Goal: Task Accomplishment & Management: Manage account settings

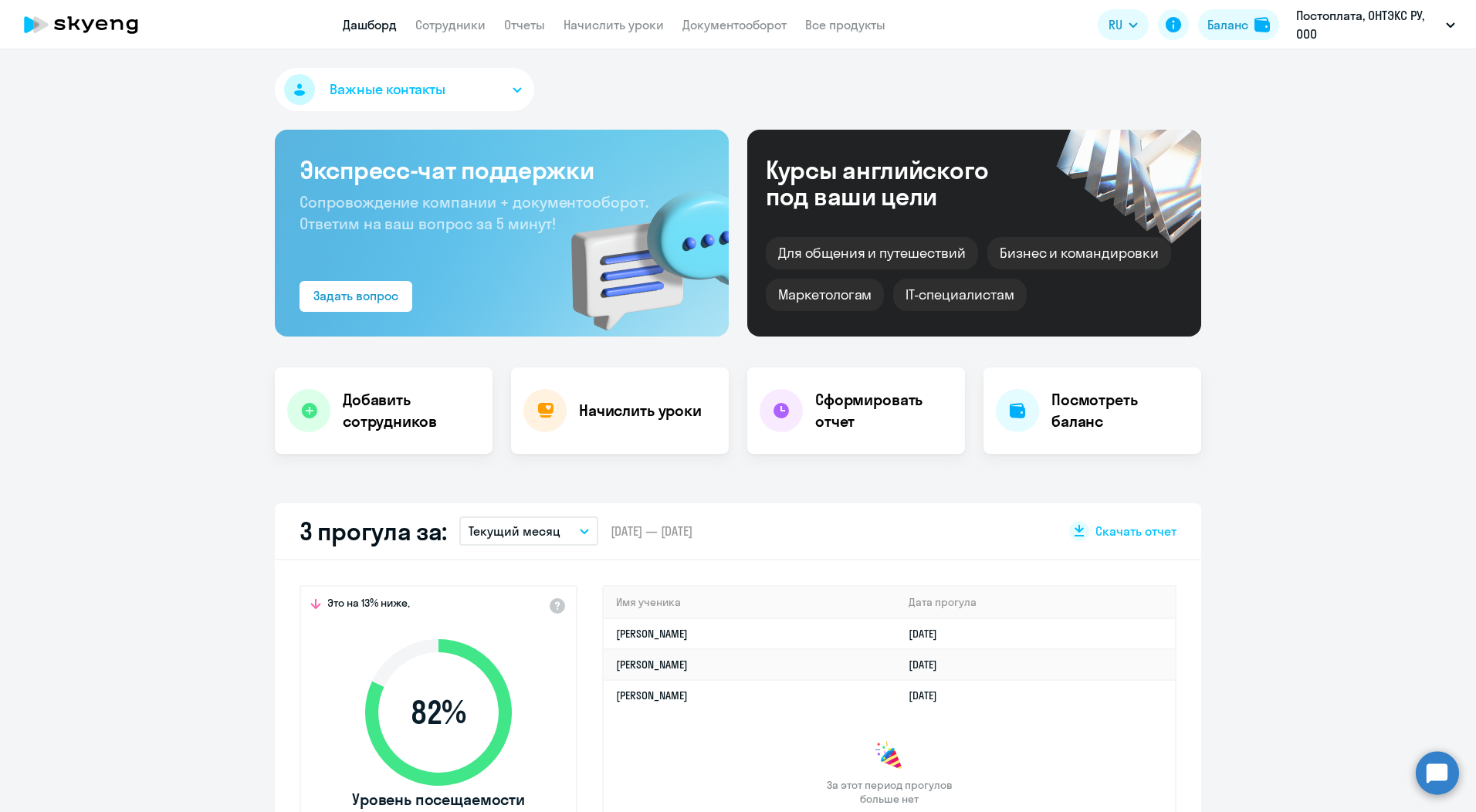
select select "30"
click at [1222, 22] on div "Баланс" at bounding box center [1228, 24] width 41 height 19
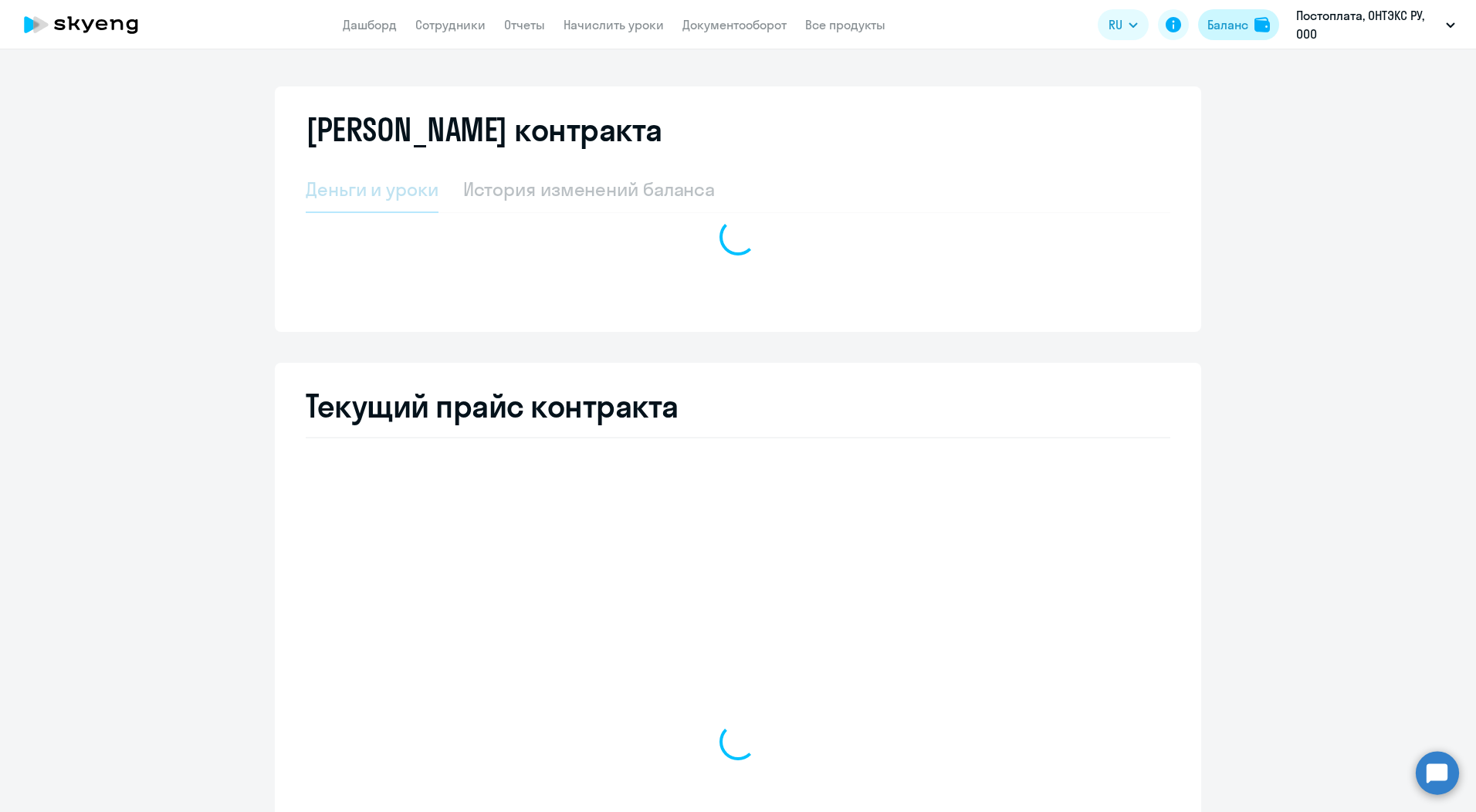
select select "english_adult_not_native_speaker"
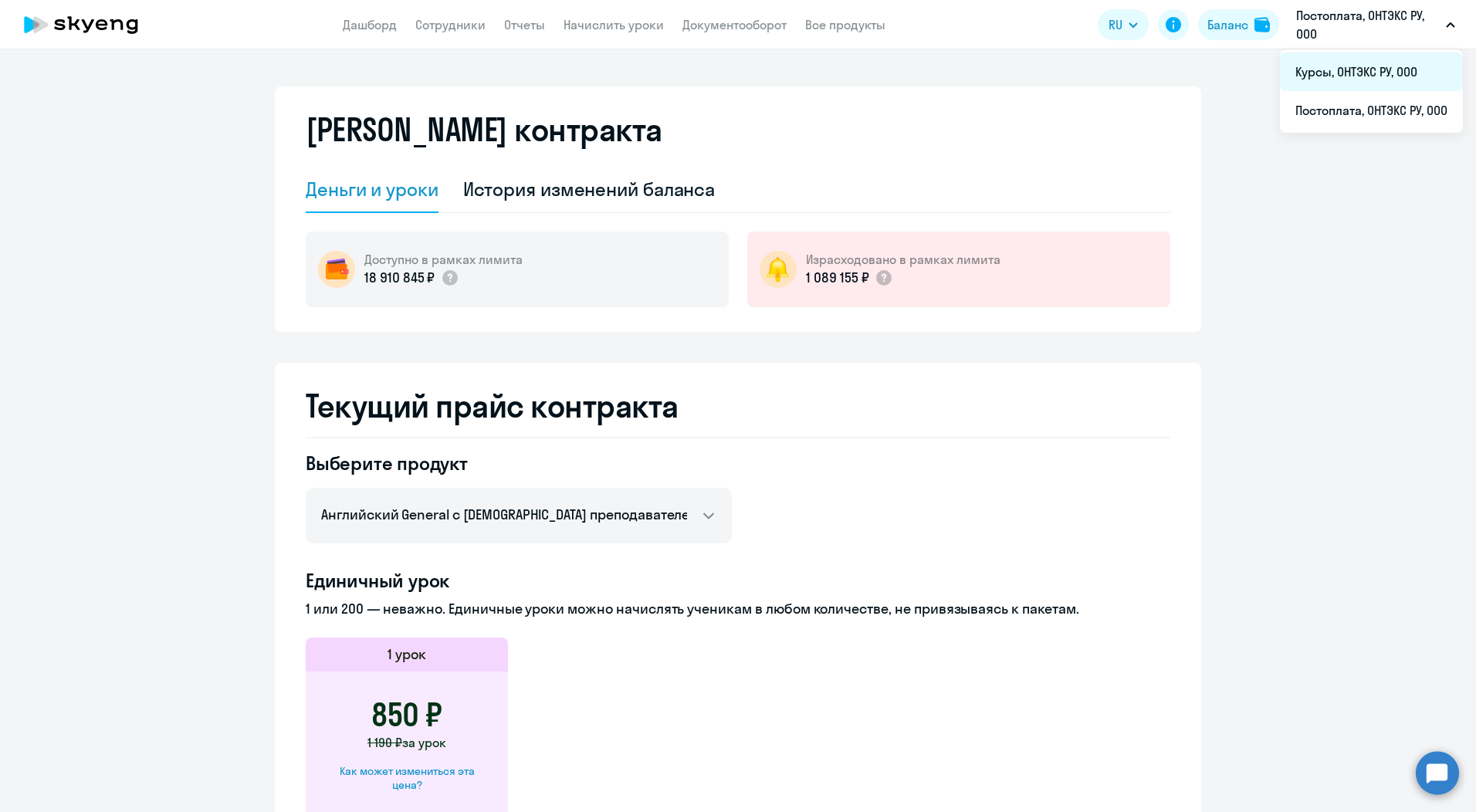
click at [1347, 74] on li "Курсы, ОНТЭКС РУ, ООО" at bounding box center [1371, 72] width 183 height 39
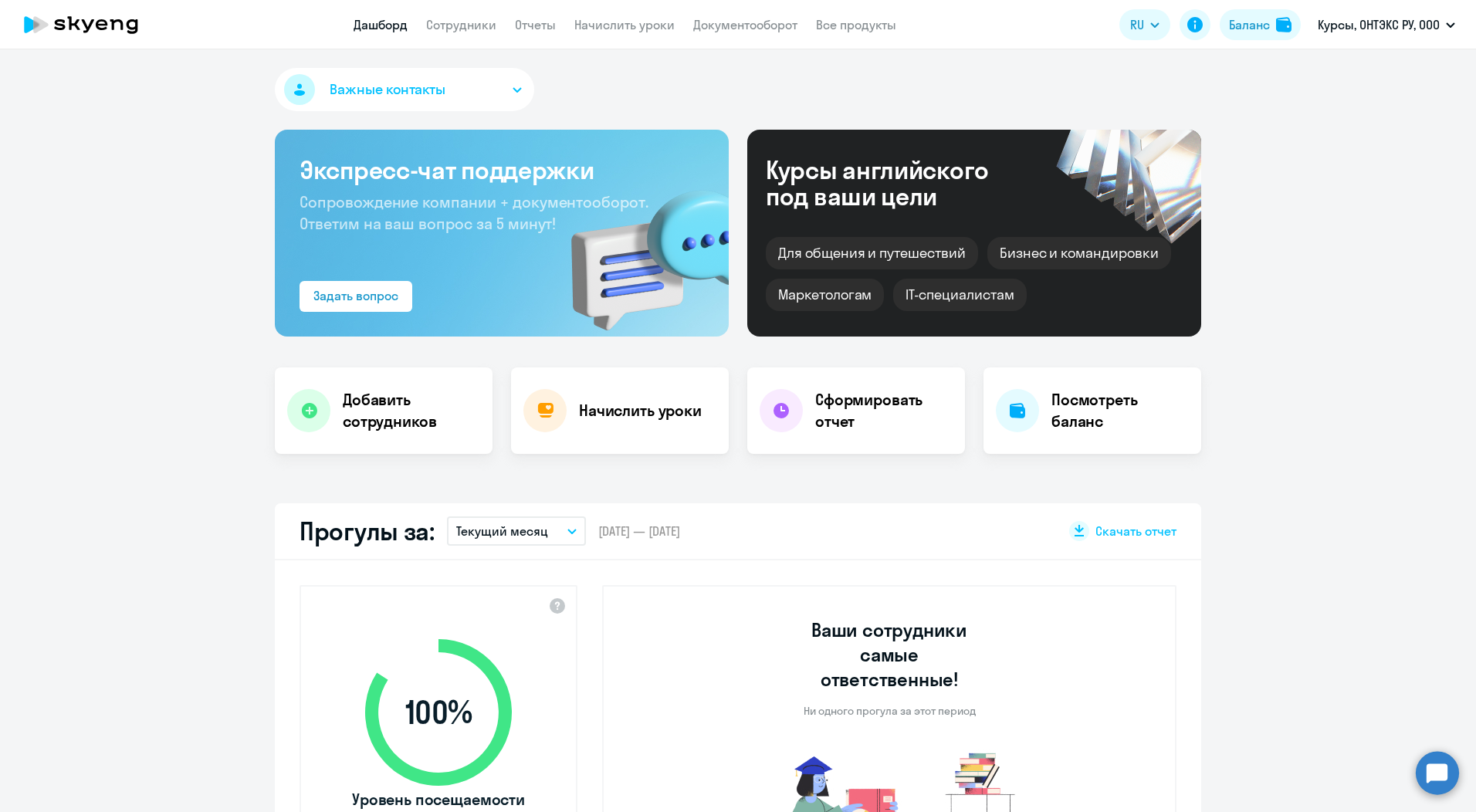
select select "30"
click at [1369, 108] on li "Постоплата, ОНТЭКС РУ, ООО" at bounding box center [1371, 111] width 183 height 39
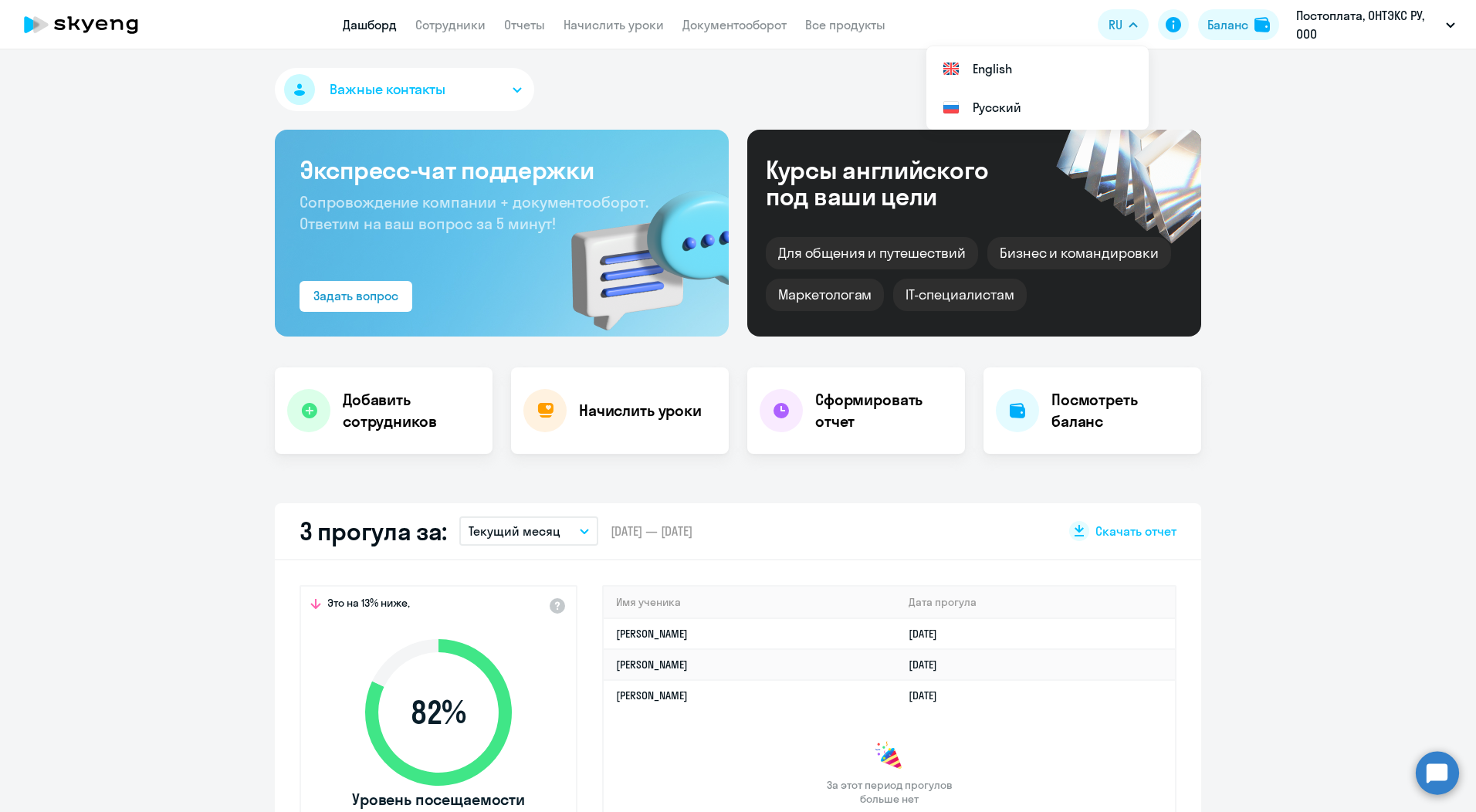
select select "30"
click at [443, 24] on link "Сотрудники" at bounding box center [450, 24] width 70 height 15
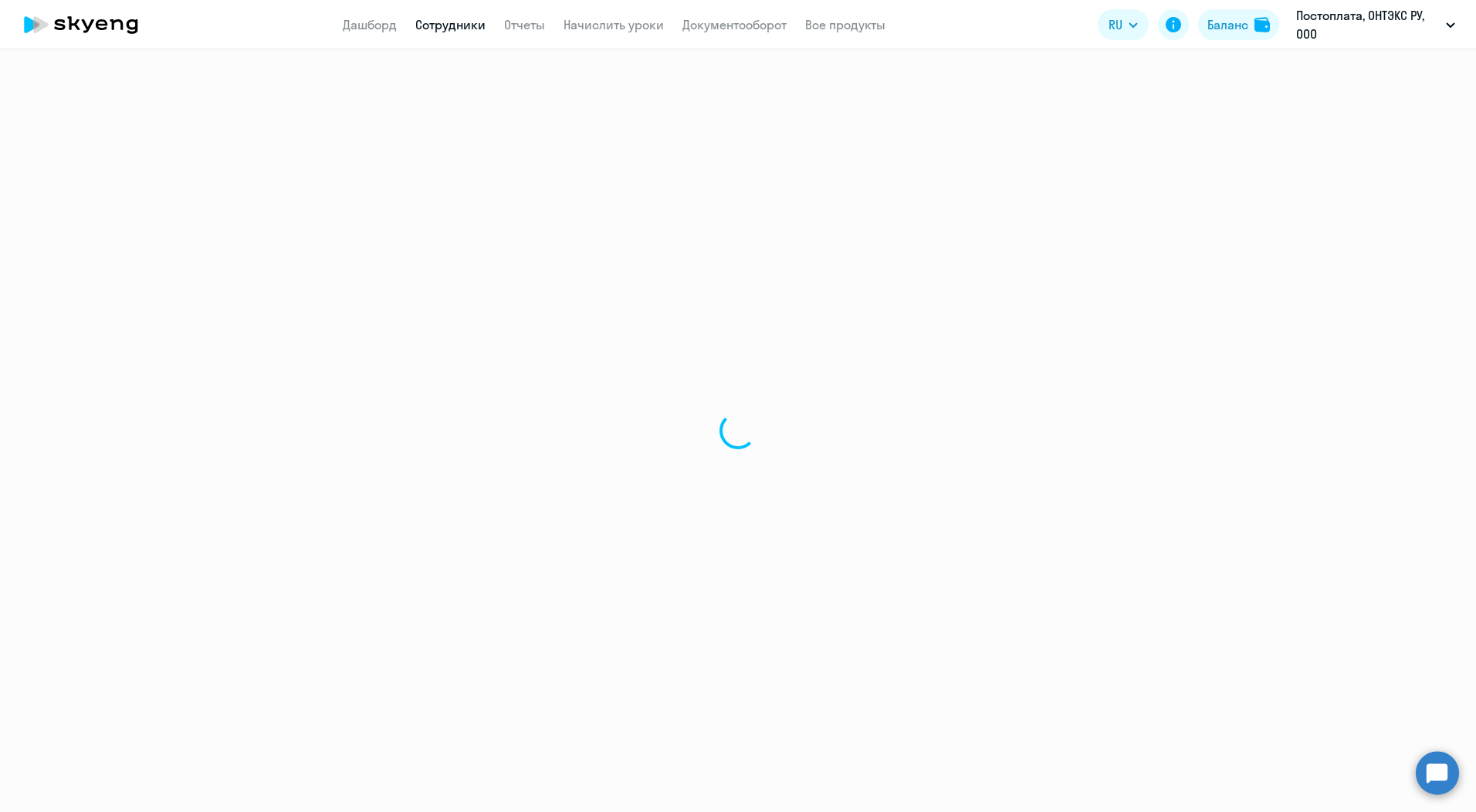
select select "30"
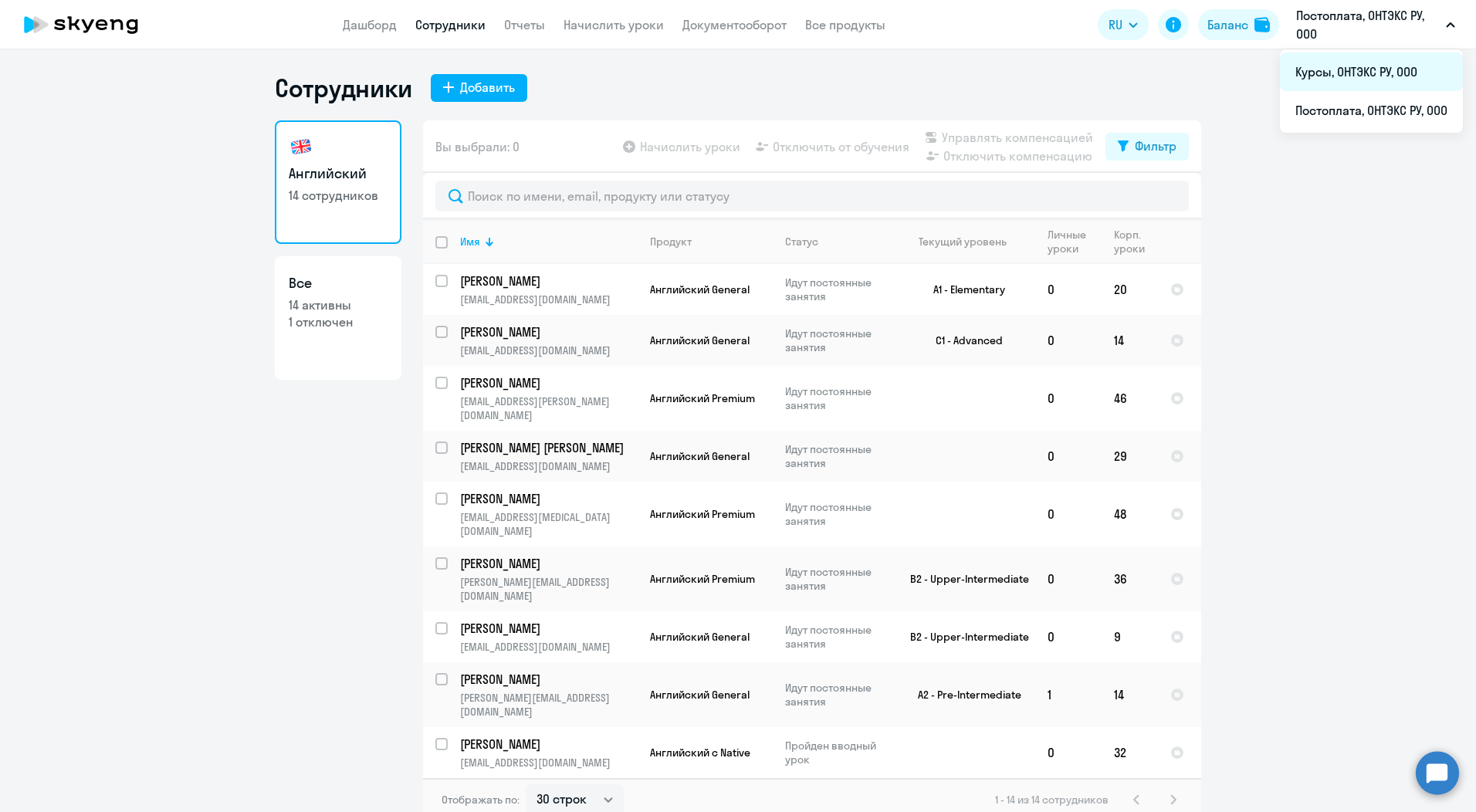
click at [1347, 70] on li "Курсы, ОНТЭКС РУ, ООО" at bounding box center [1371, 72] width 183 height 39
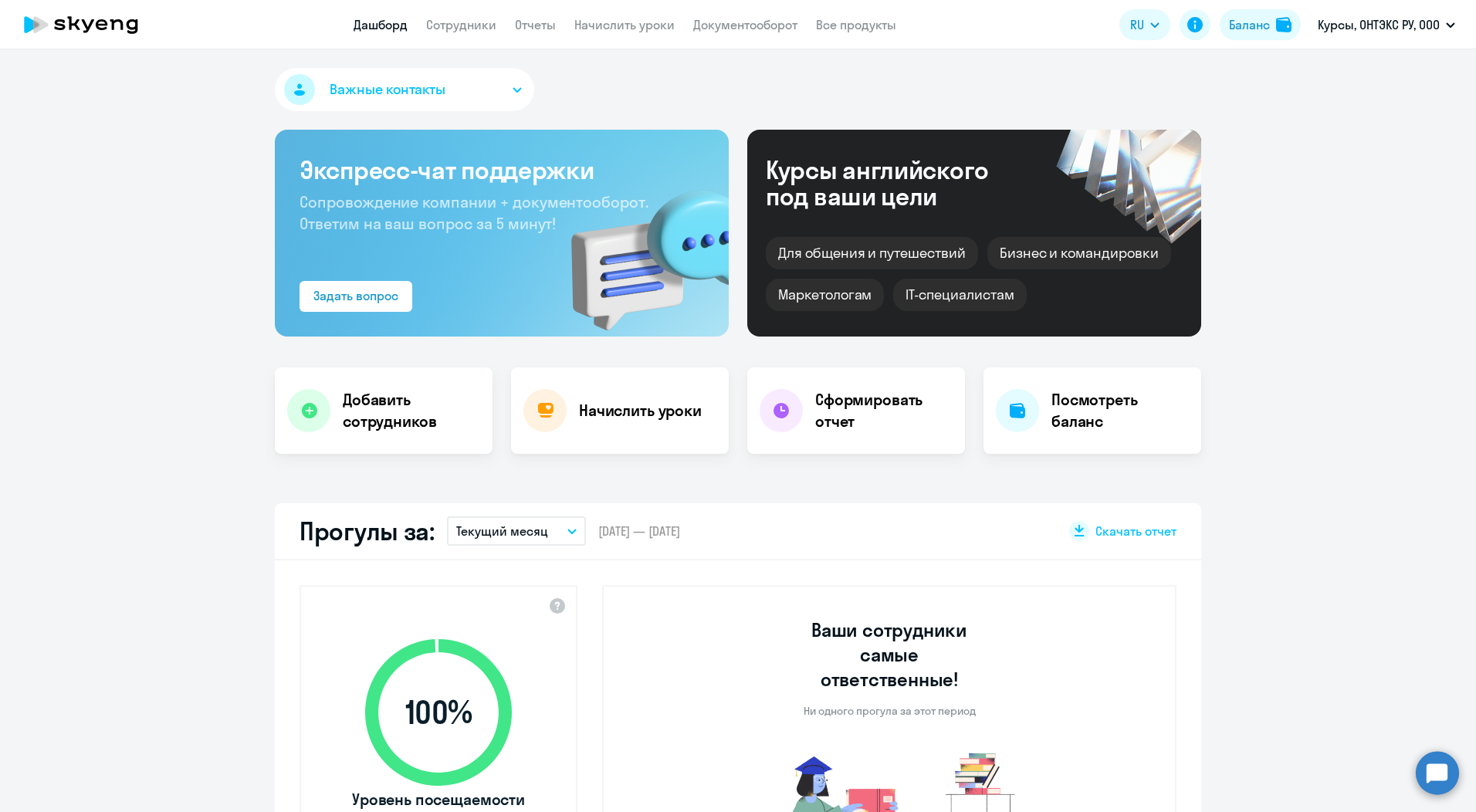
select select "30"
click at [605, 410] on h4 "Начислить уроки" at bounding box center [640, 410] width 122 height 21
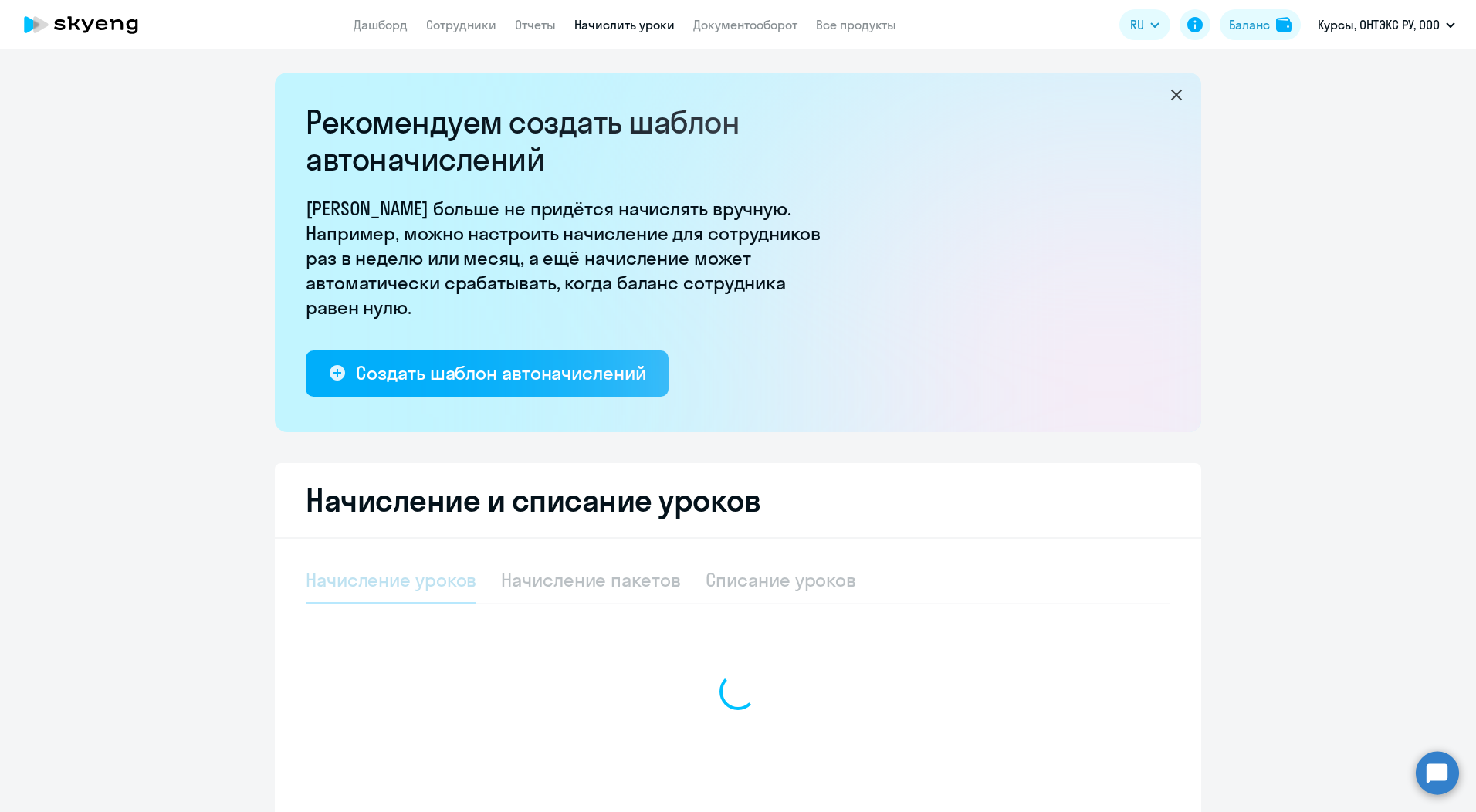
select select "10"
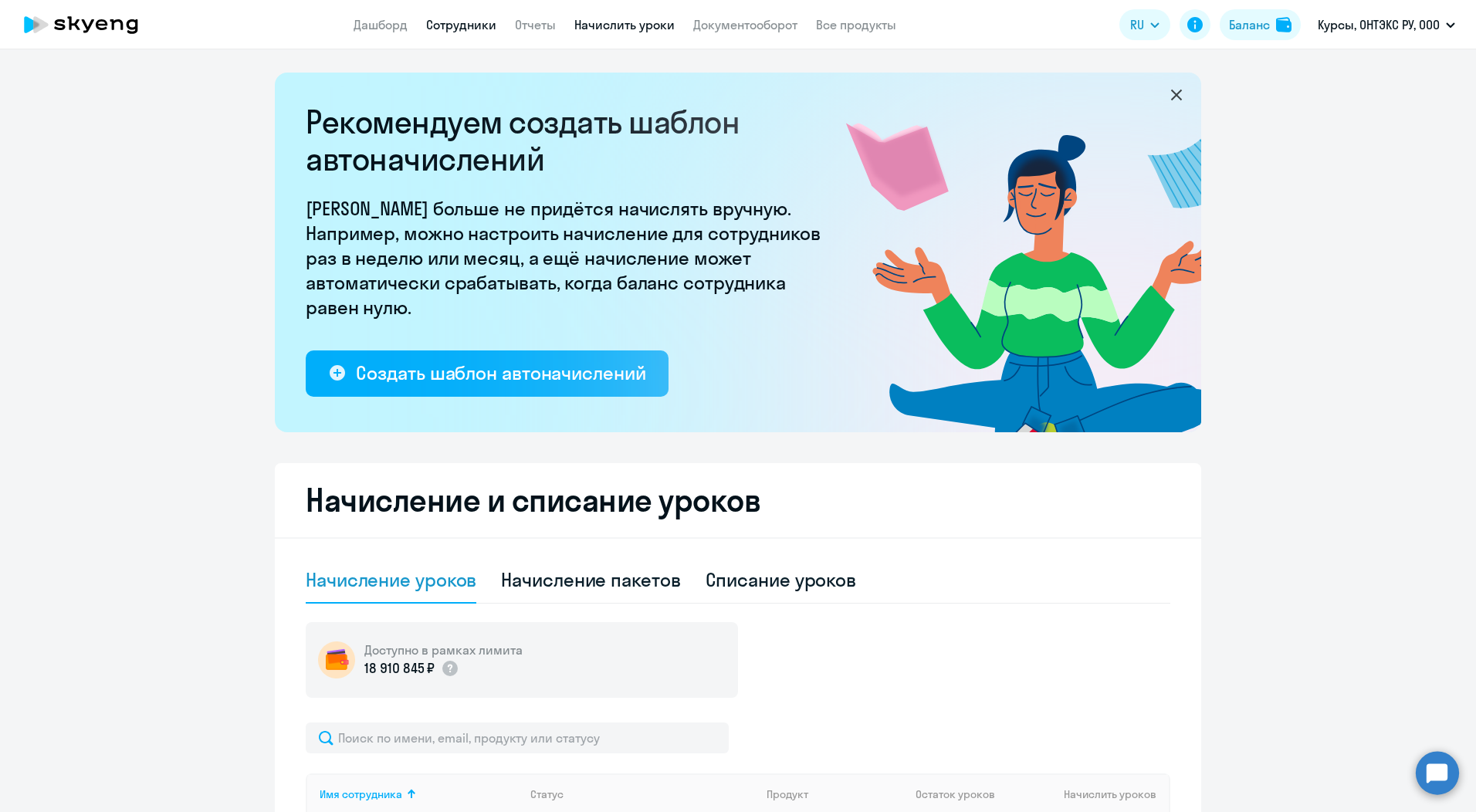
click at [465, 23] on link "Сотрудники" at bounding box center [461, 24] width 70 height 15
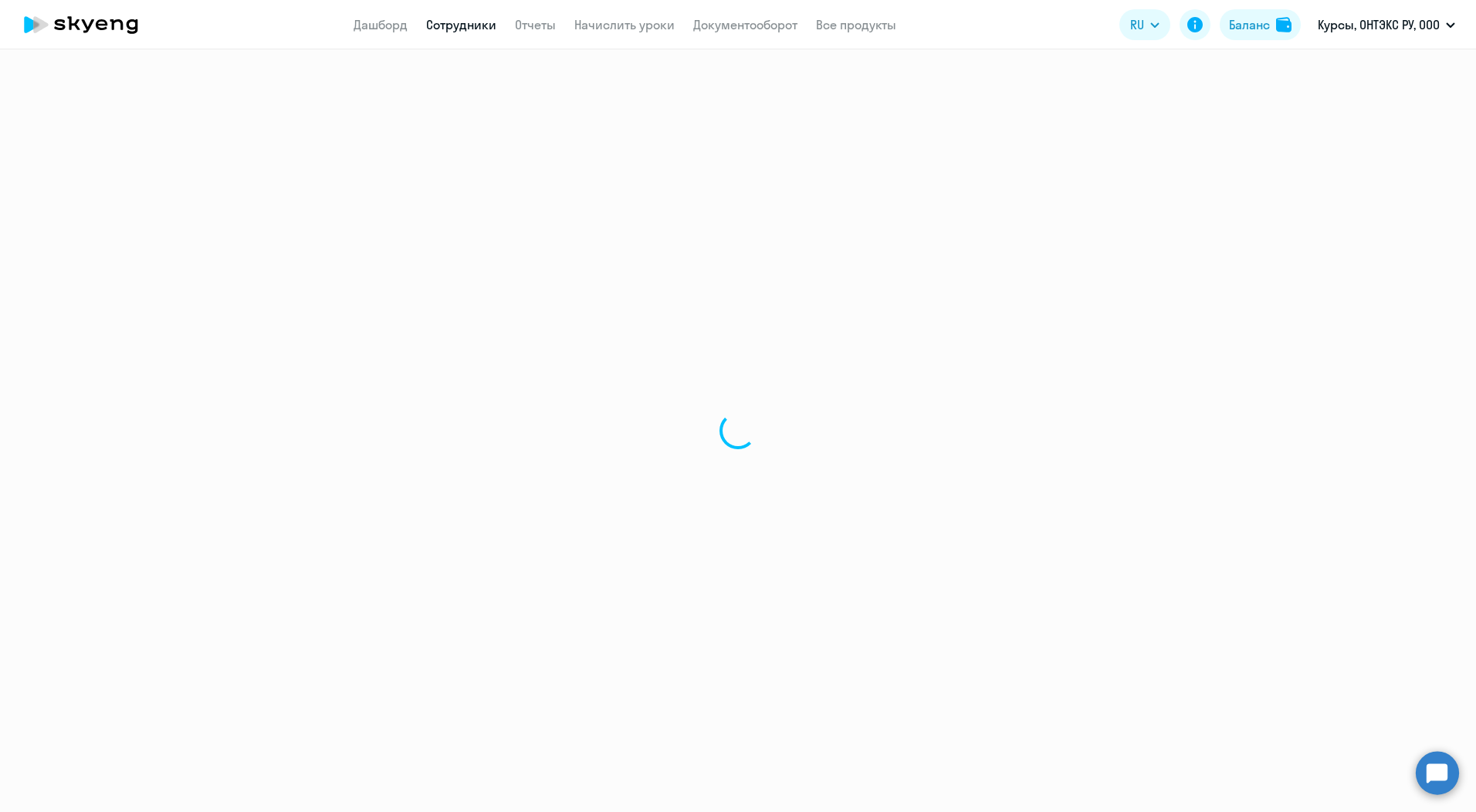
select select "30"
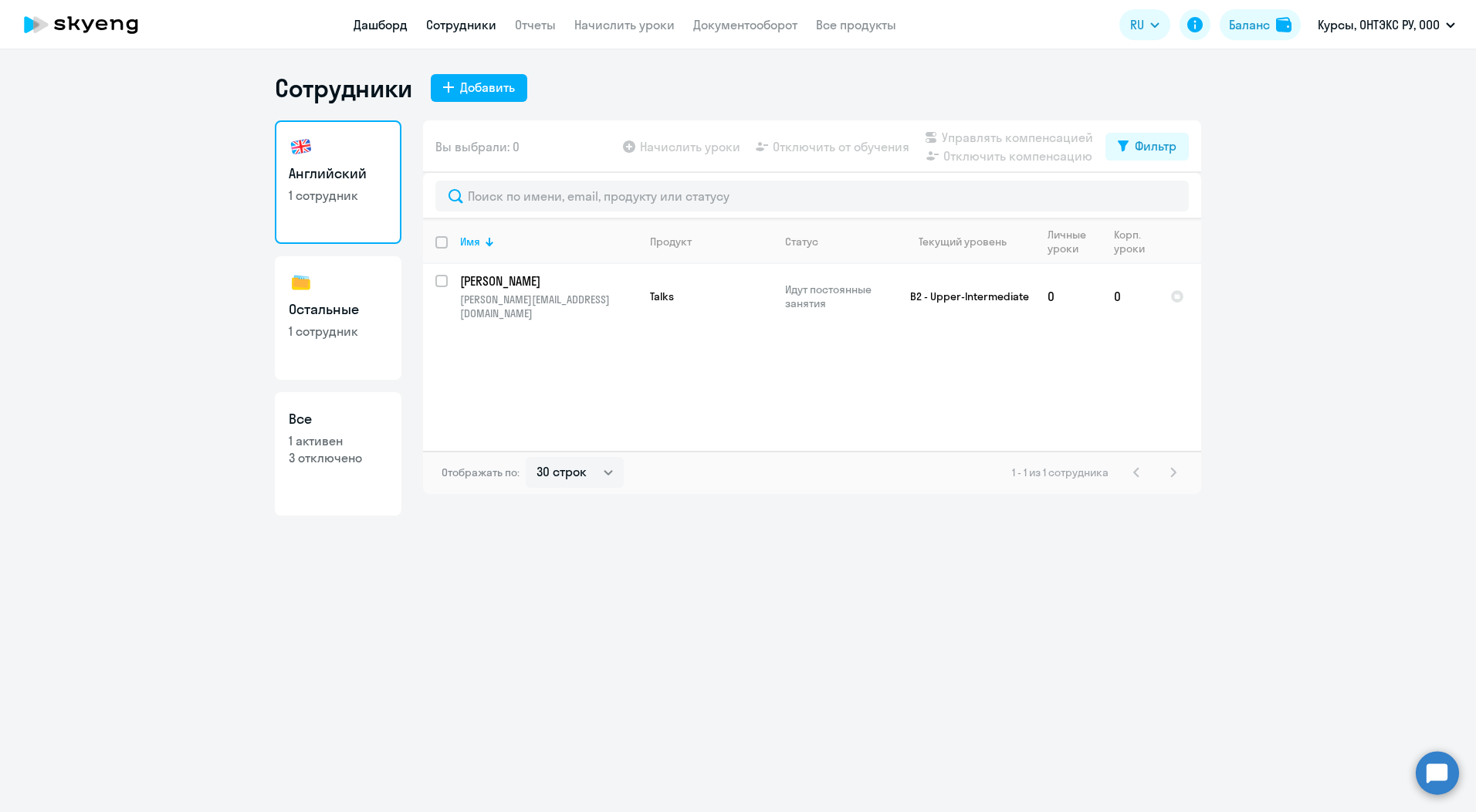
click at [384, 27] on link "Дашборд" at bounding box center [380, 24] width 54 height 15
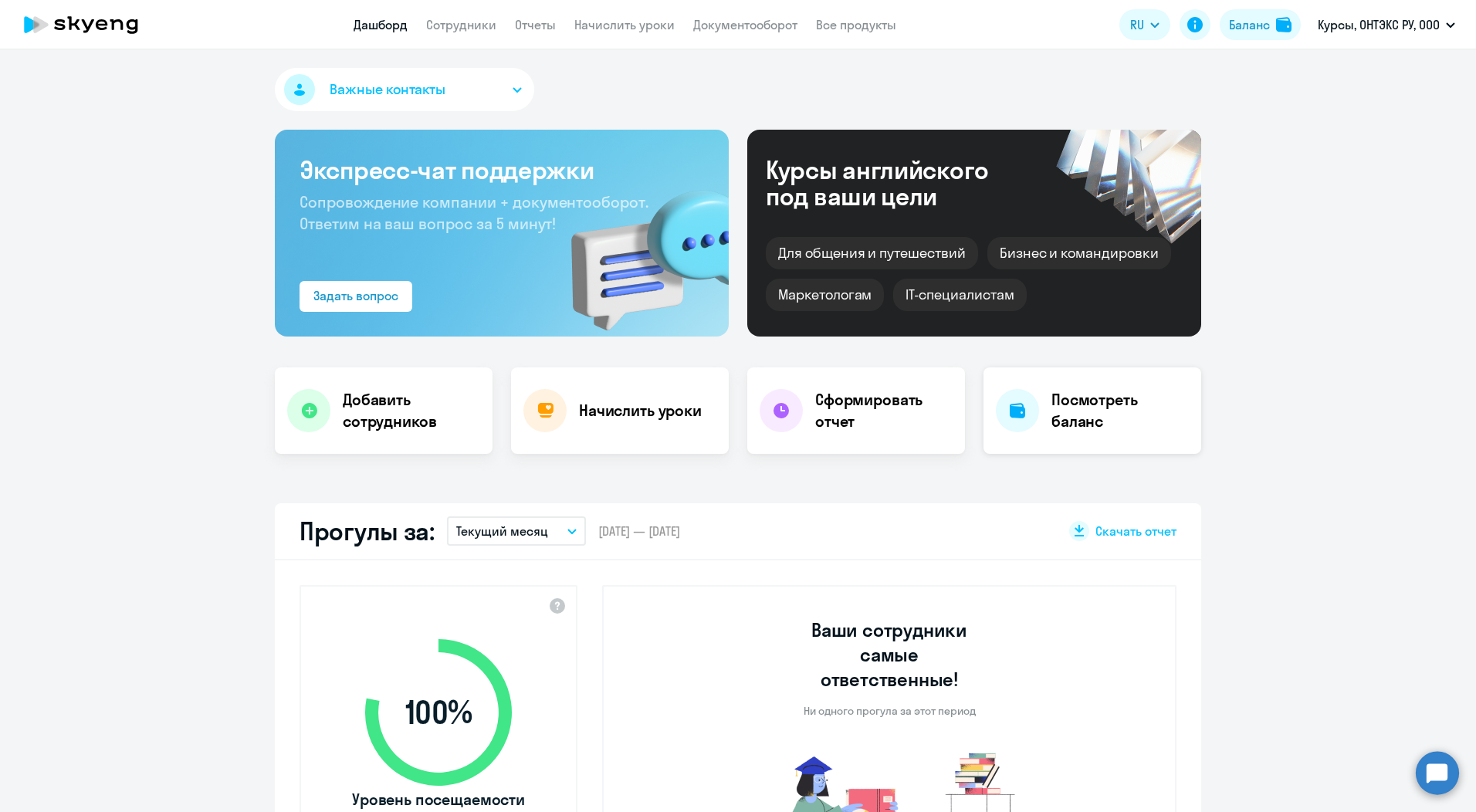
select select "30"
click at [619, 411] on h4 "Начислить уроки" at bounding box center [640, 410] width 122 height 21
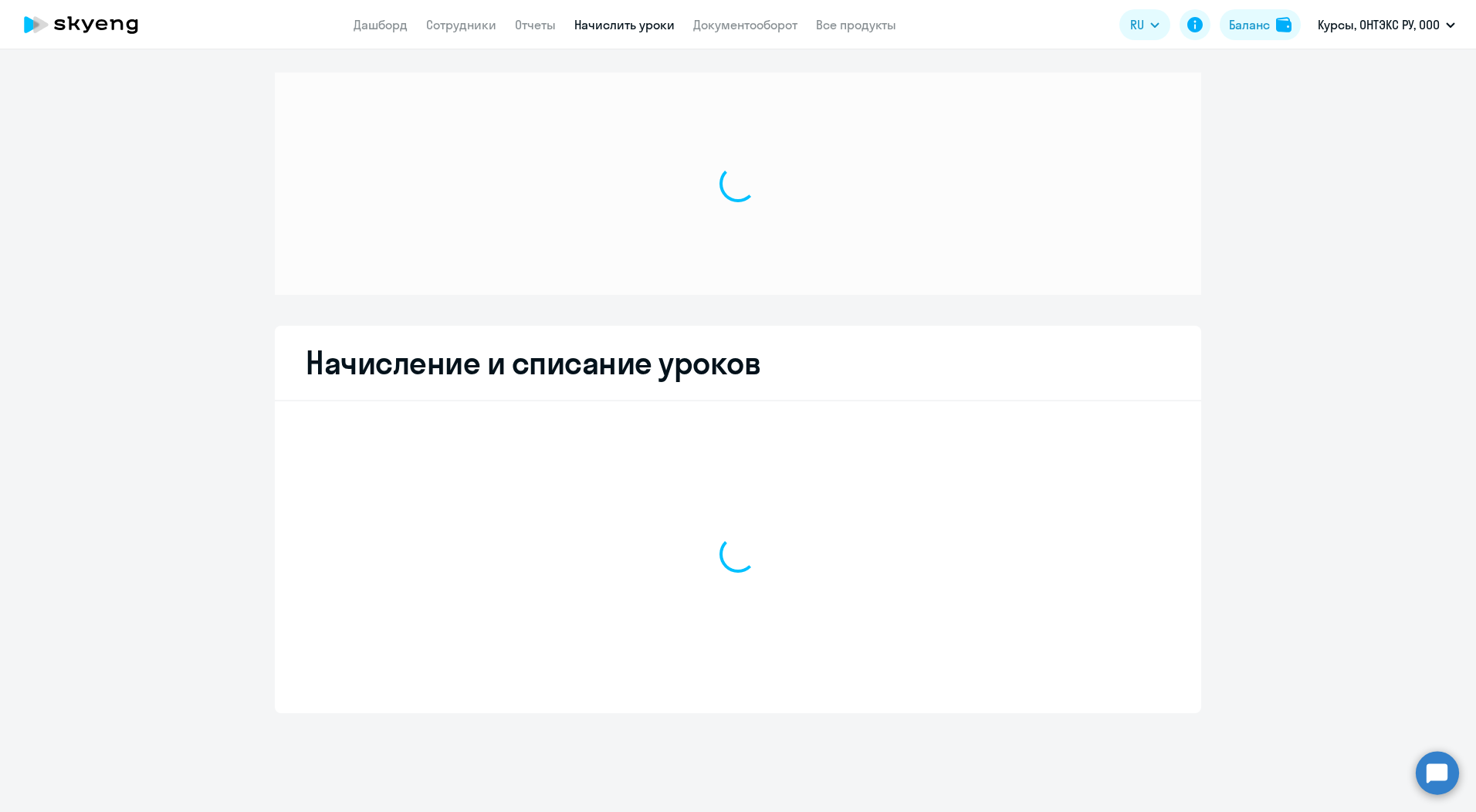
select select "10"
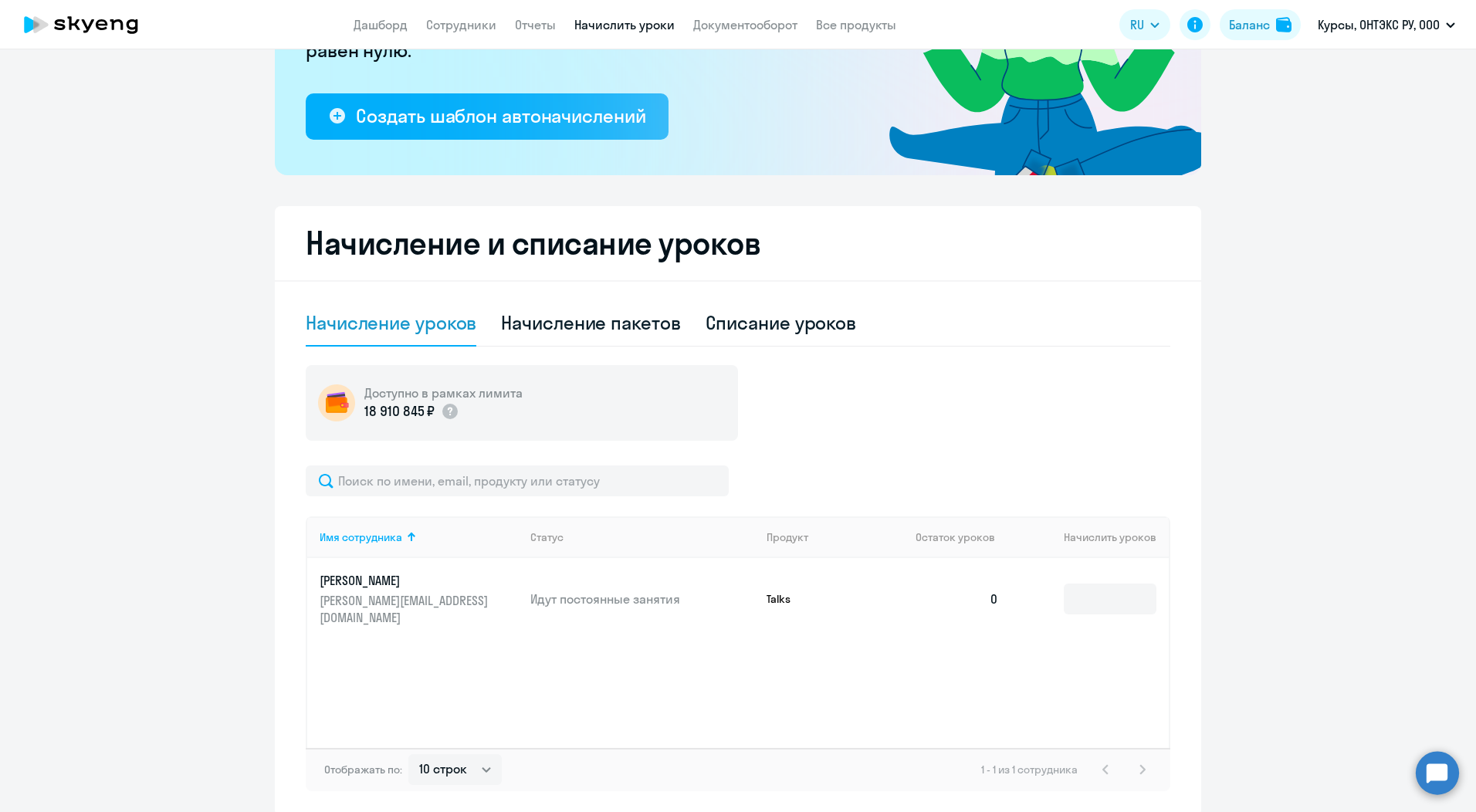
scroll to position [271, 0]
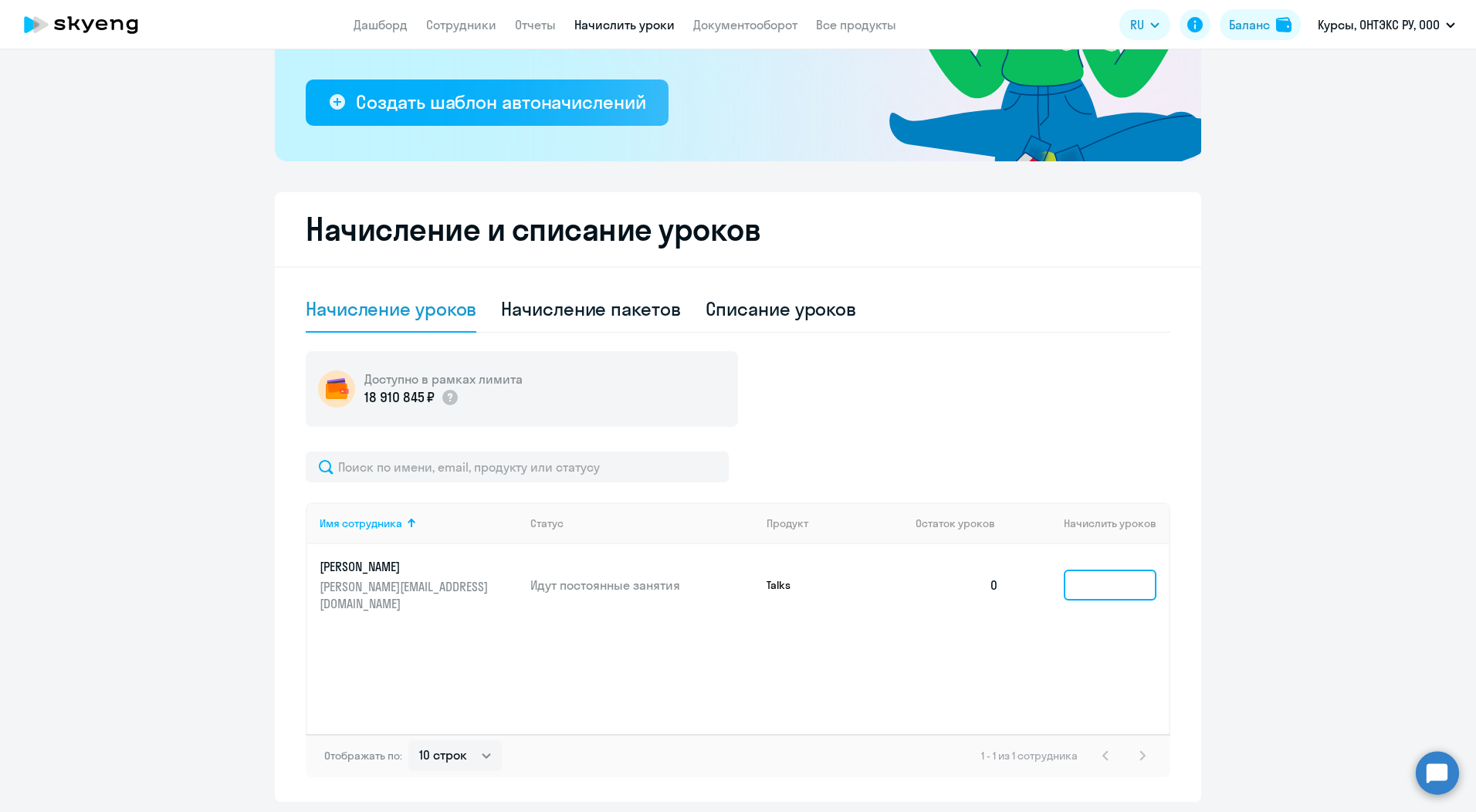
click at [1114, 576] on input at bounding box center [1110, 585] width 92 height 31
click at [590, 308] on div "Начисление пакетов" at bounding box center [590, 308] width 179 height 25
select select "10"
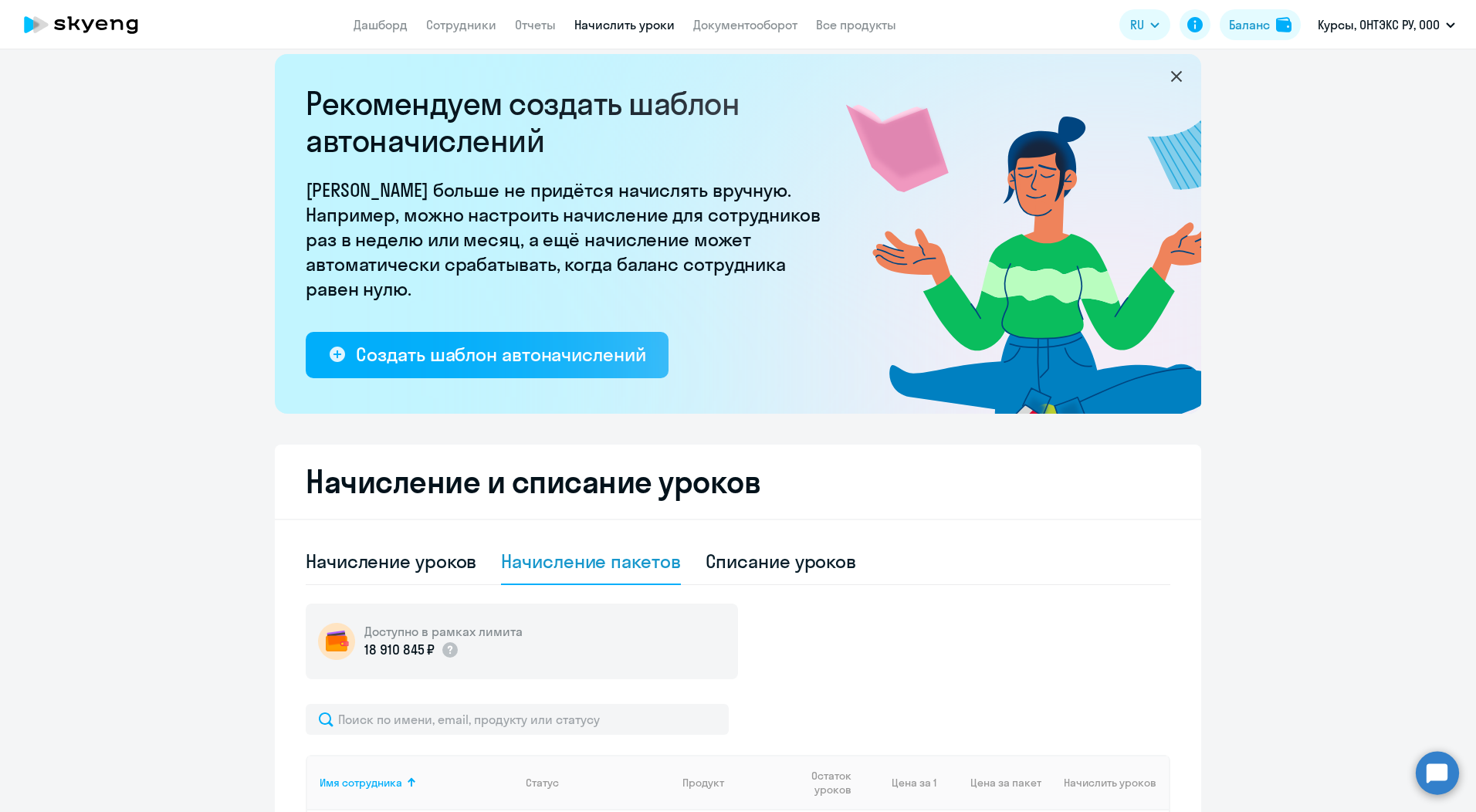
scroll to position [0, 0]
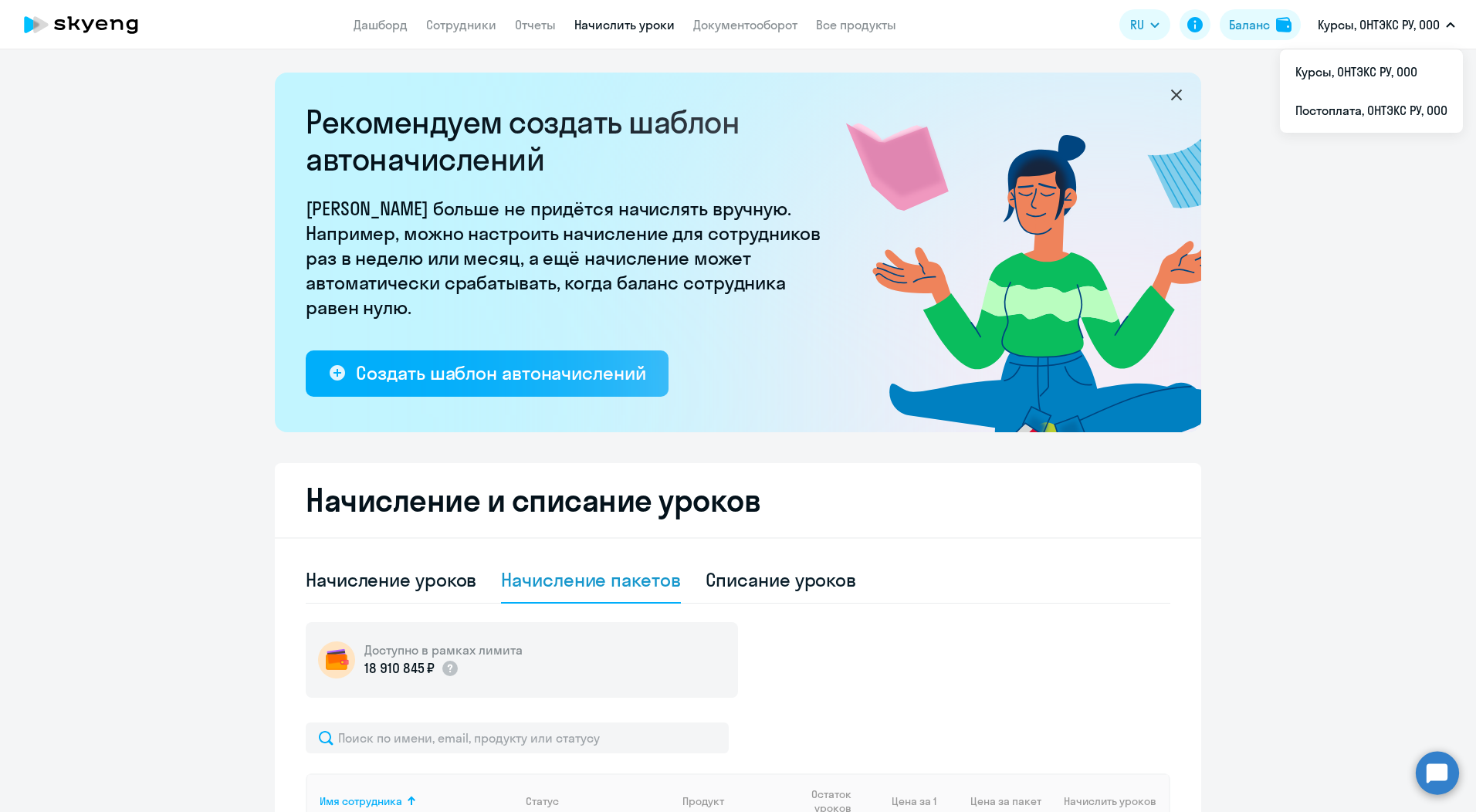
click at [1171, 98] on icon at bounding box center [1176, 95] width 19 height 19
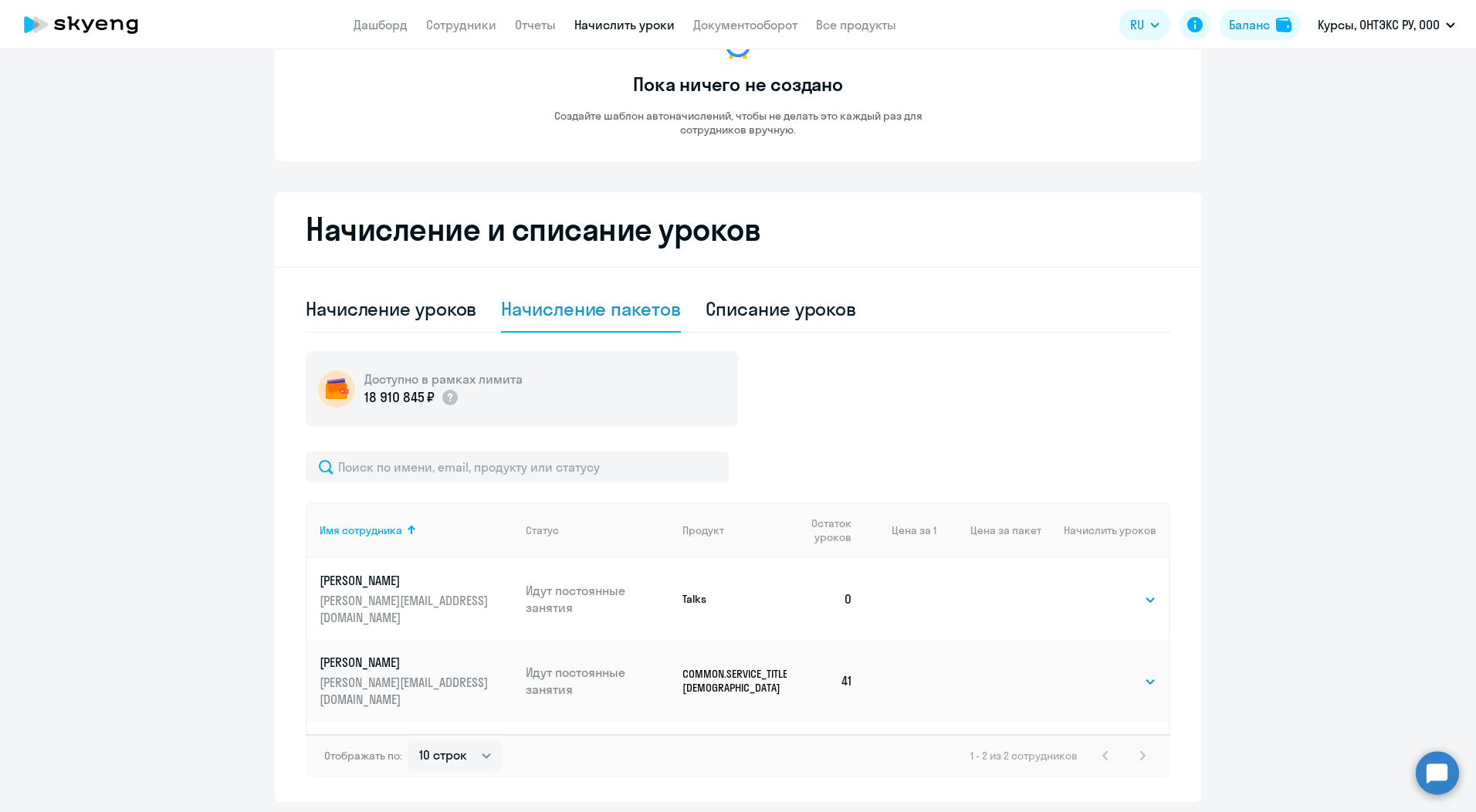
scroll to position [165, 0]
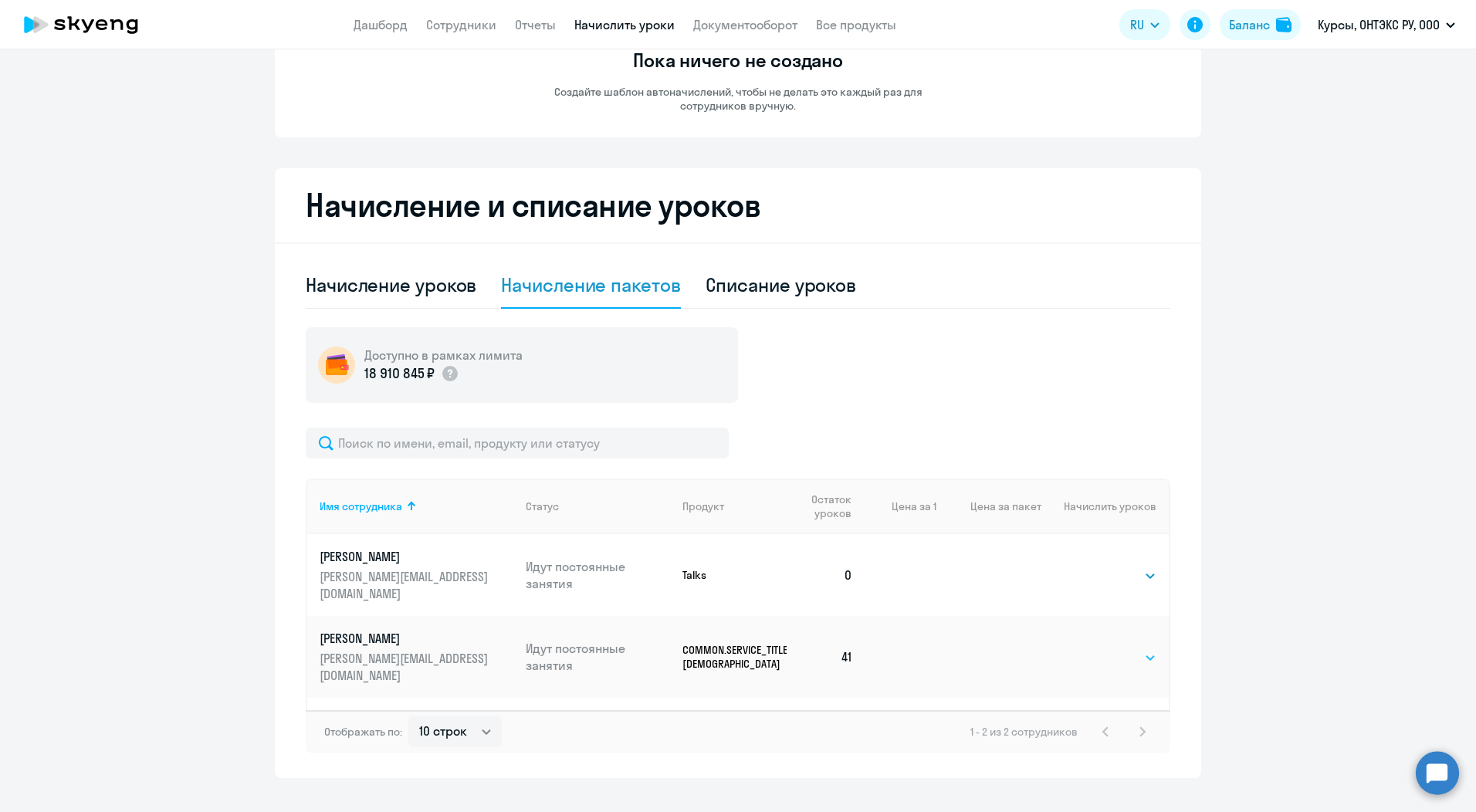
click at [1146, 648] on select "Выбрать 40" at bounding box center [1124, 657] width 63 height 19
click at [1305, 632] on ng-component "Автоначисления Новый шаблон Пока ничего не создано Создайте шаблон автоначислен…" at bounding box center [738, 343] width 1476 height 871
click at [367, 630] on p "[PERSON_NAME]" at bounding box center [406, 638] width 173 height 17
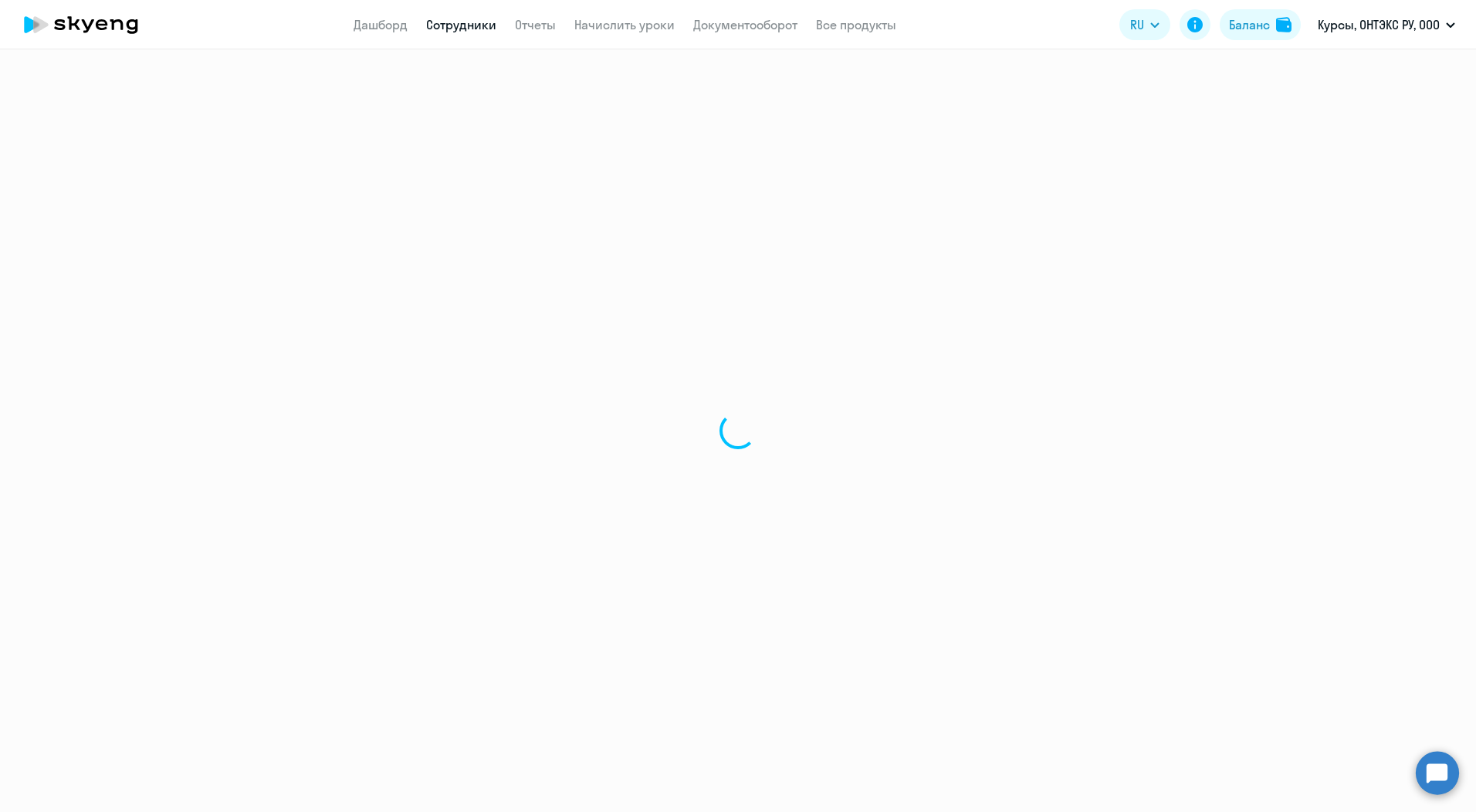
select select "english"
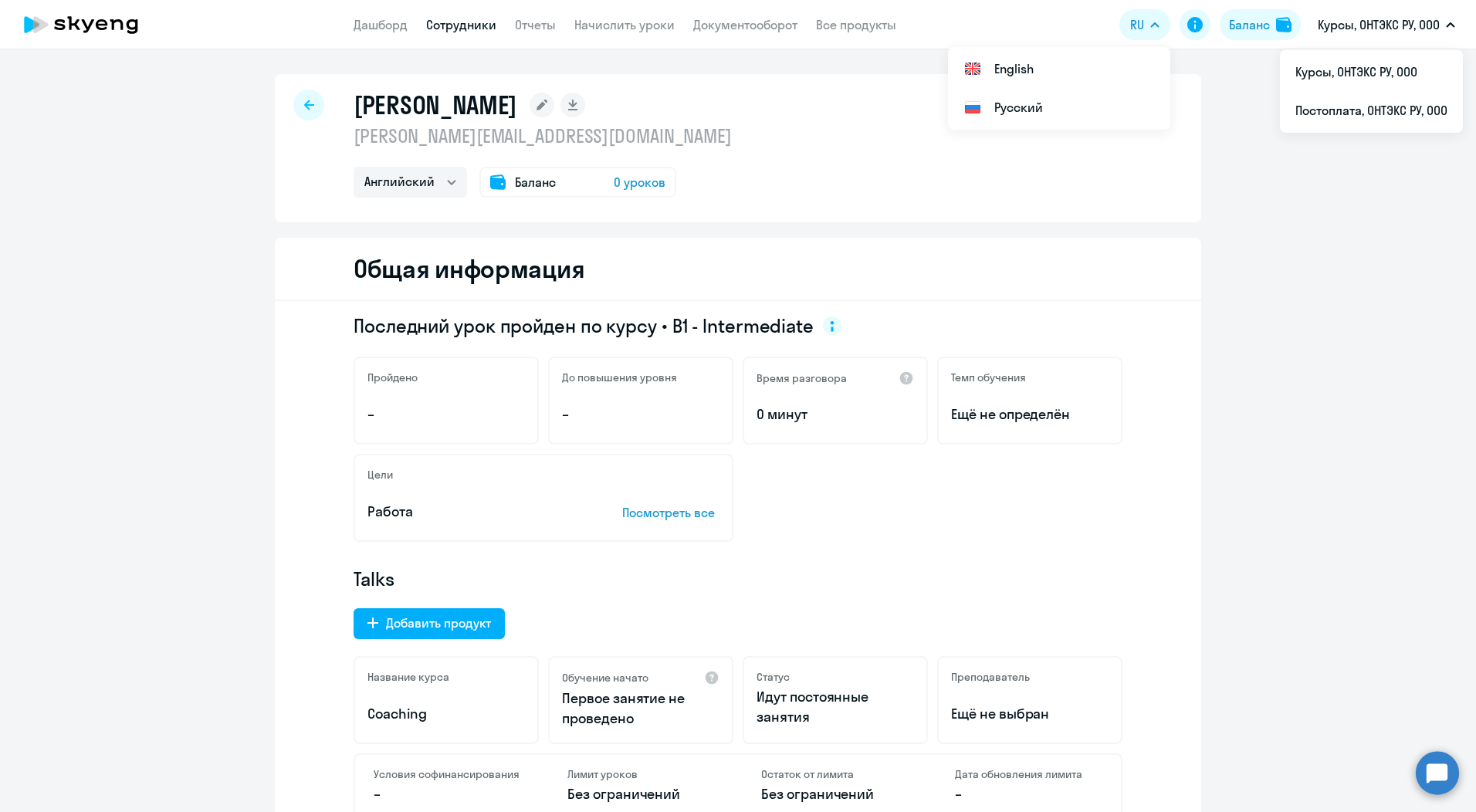
drag, startPoint x: 387, startPoint y: 21, endPoint x: 1066, endPoint y: 206, distance: 703.8
click at [387, 21] on link "Дашборд" at bounding box center [380, 24] width 54 height 15
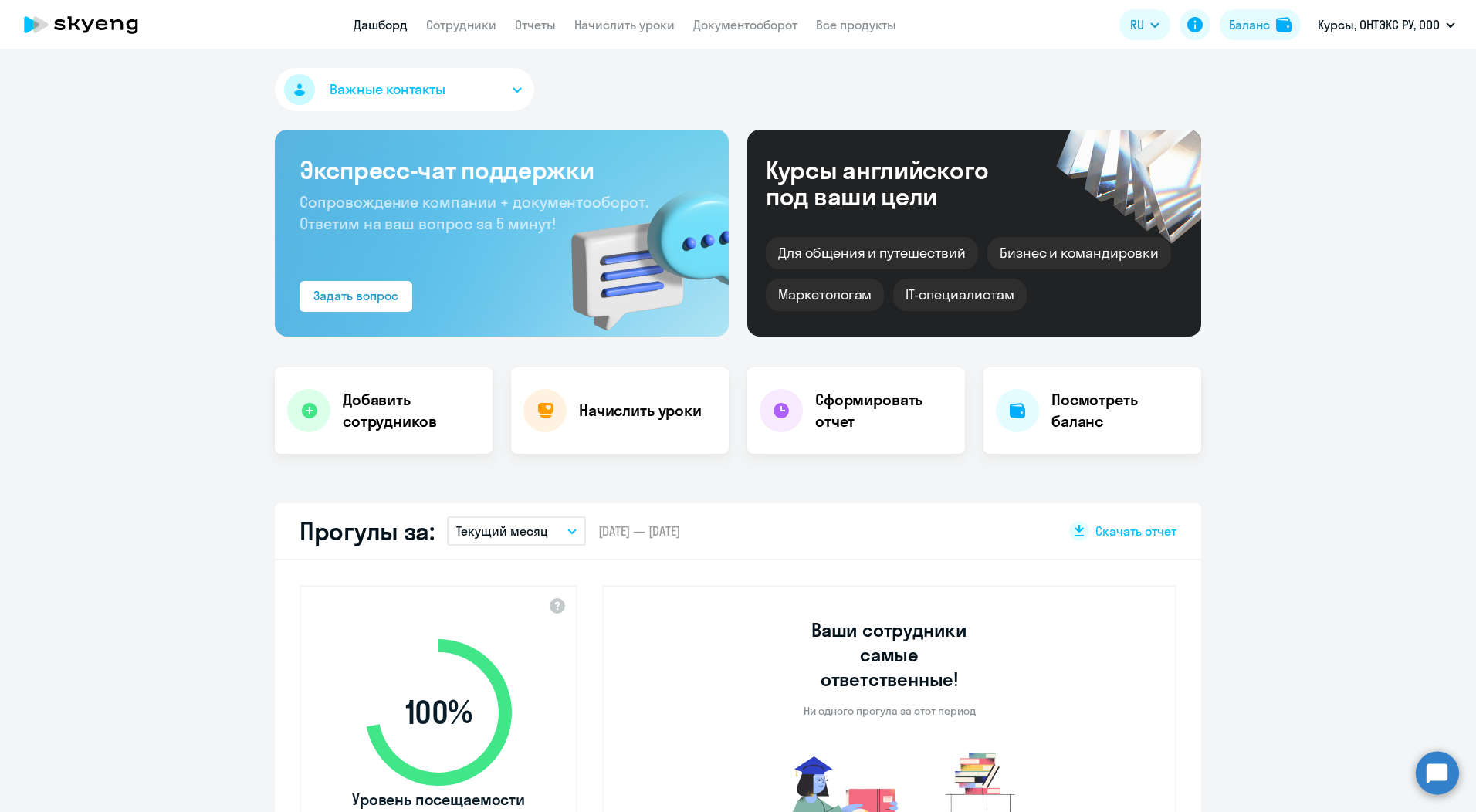
select select "30"
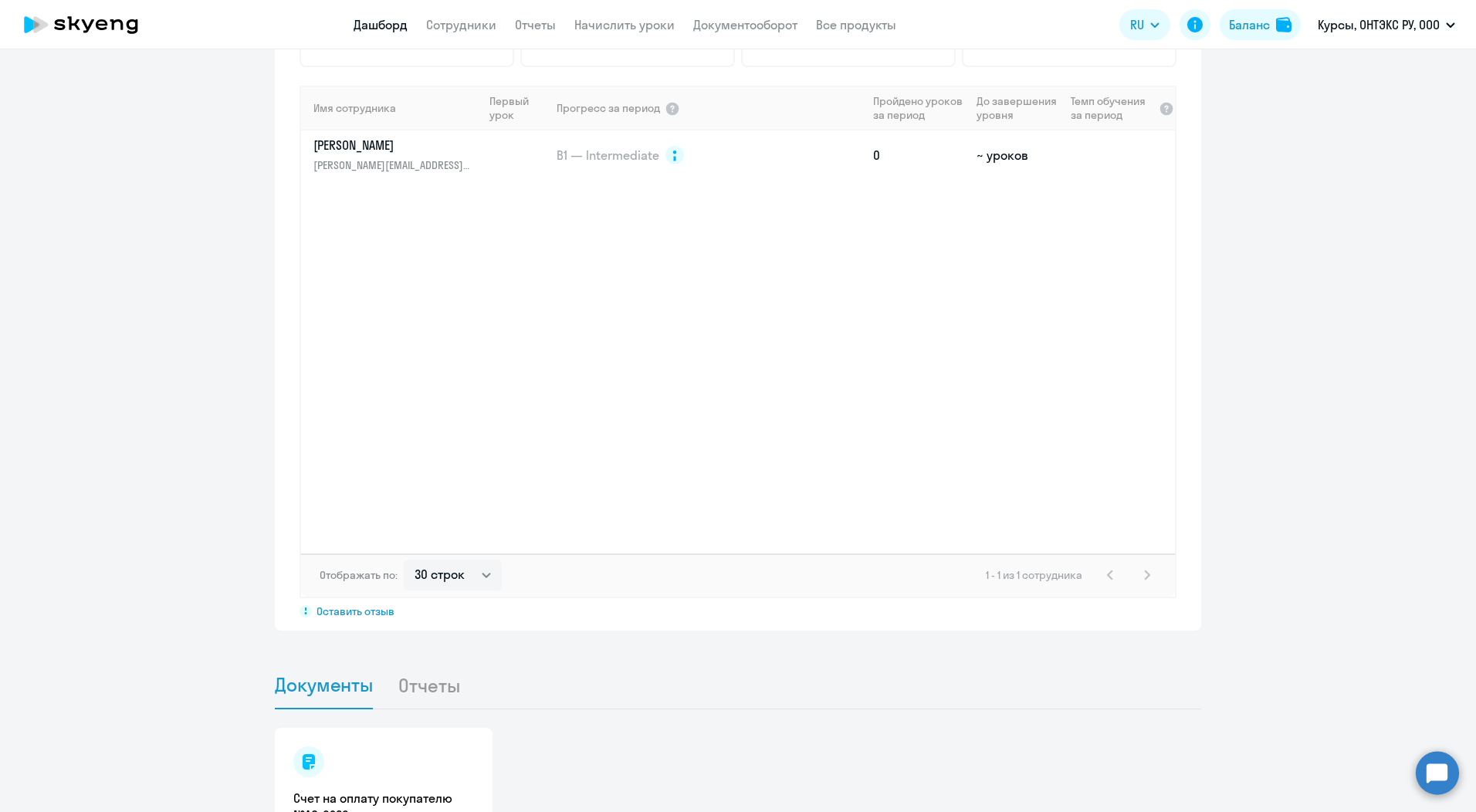
scroll to position [1251, 0]
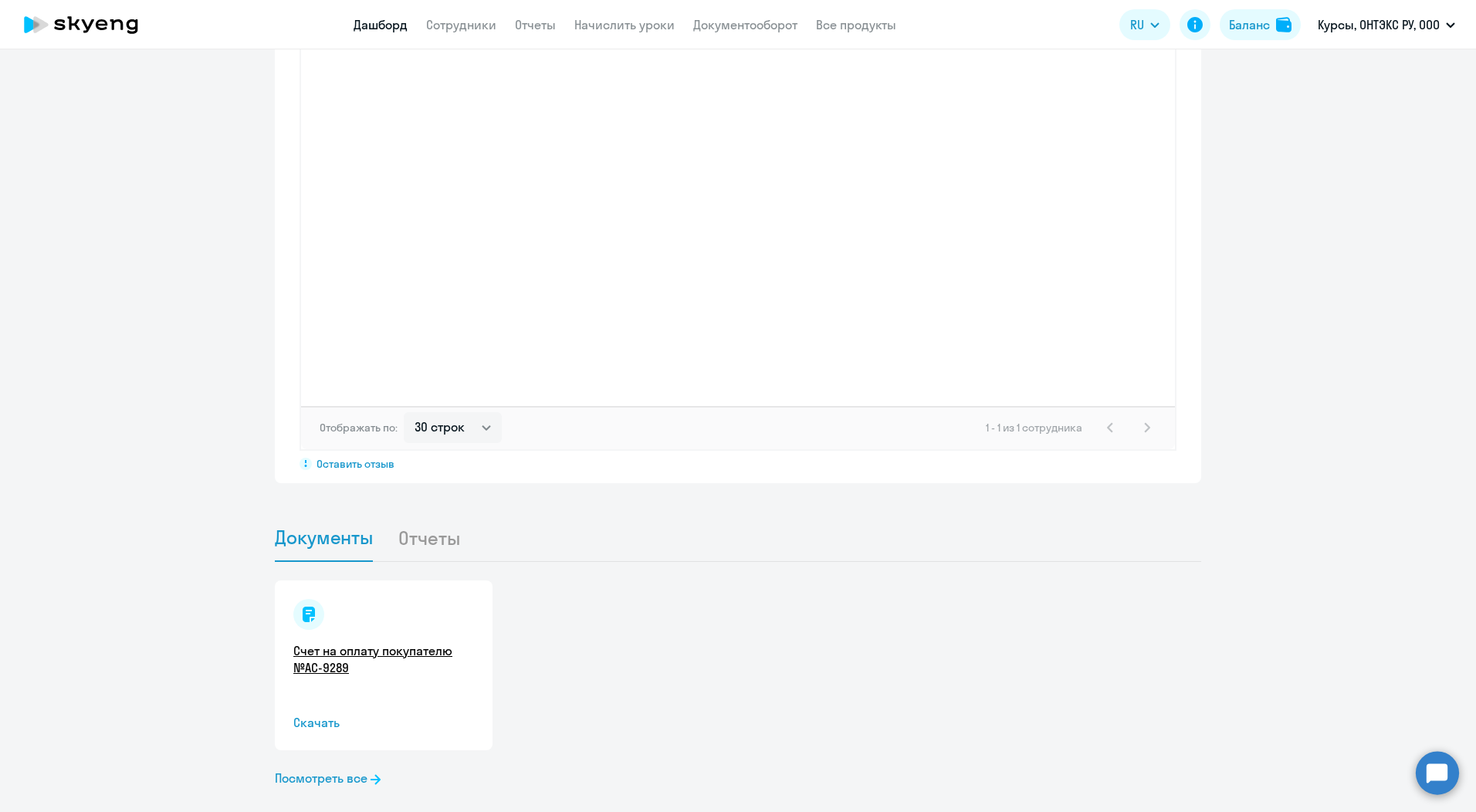
click at [327, 643] on link "Счет на оплату покупателю №AC-9289" at bounding box center [384, 660] width 181 height 34
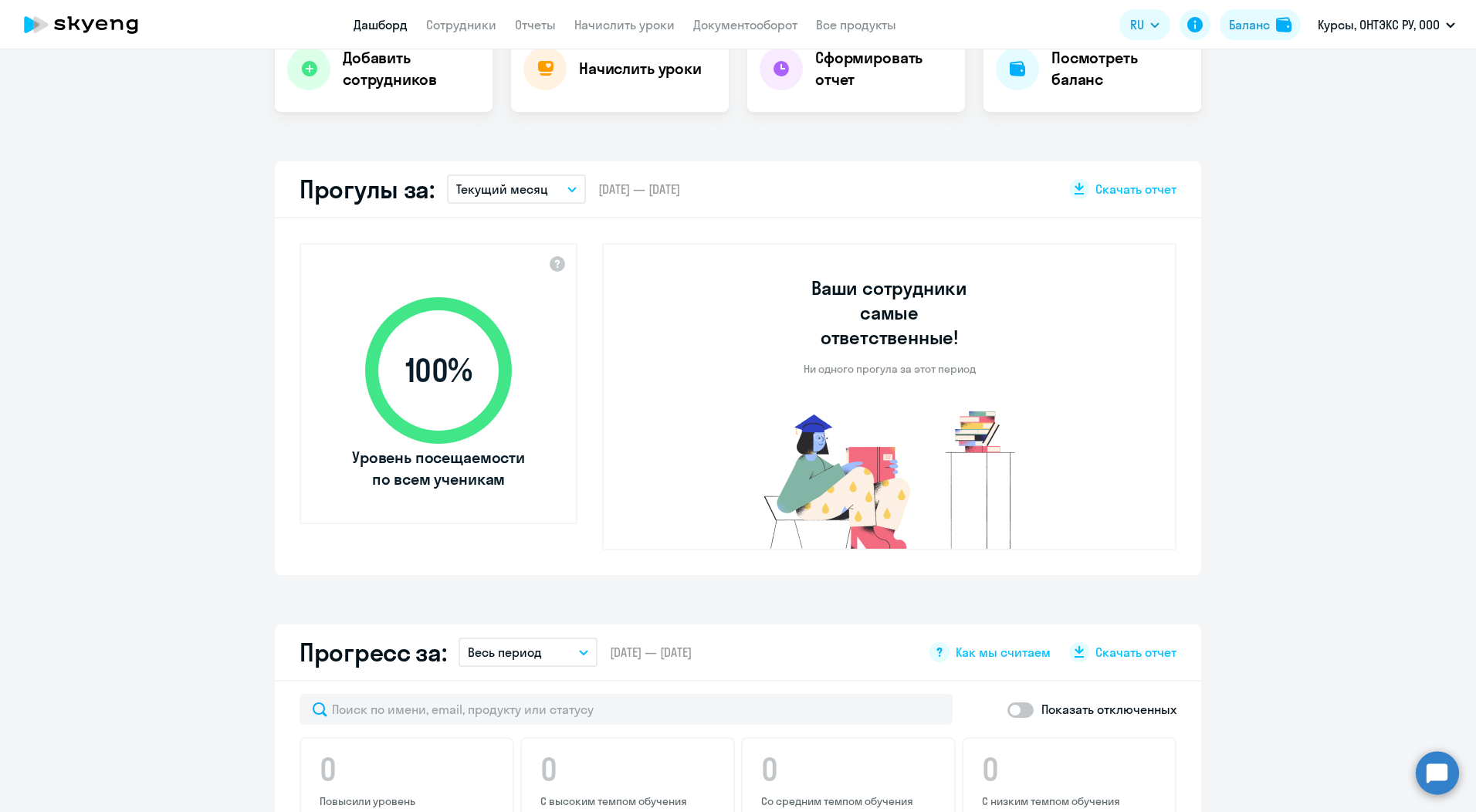
scroll to position [0, 0]
